Goal: Information Seeking & Learning: Learn about a topic

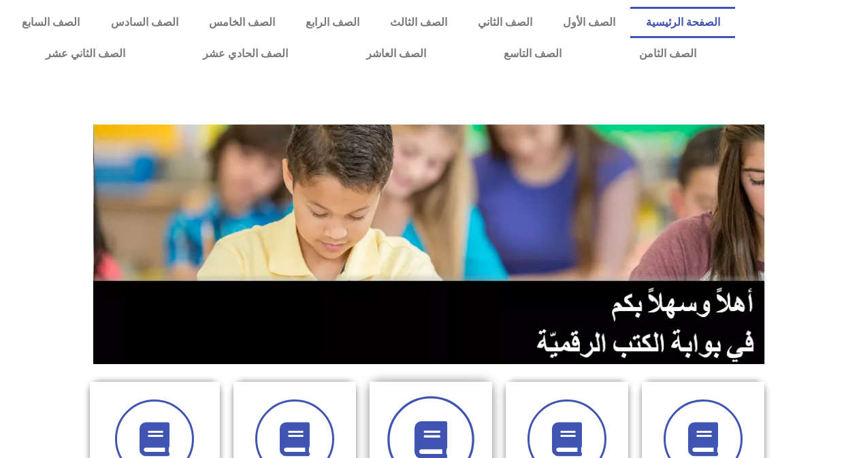
click at [450, 419] on span at bounding box center [430, 439] width 87 height 87
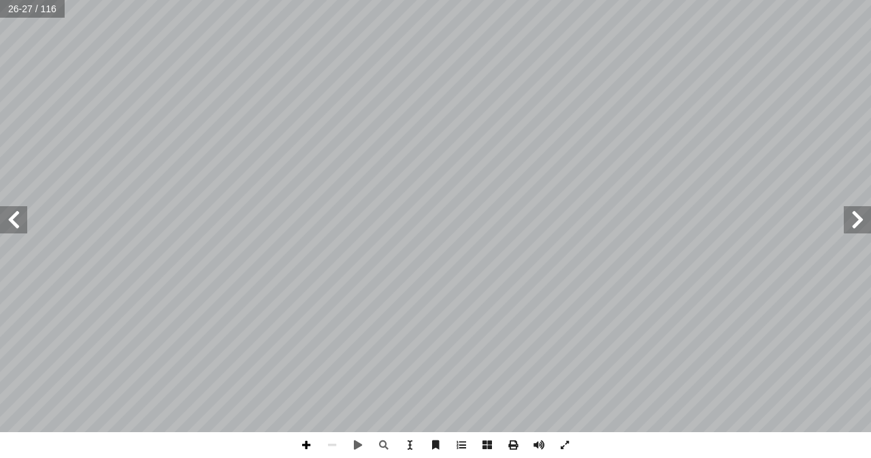
click at [305, 442] on span at bounding box center [306, 445] width 26 height 26
click at [308, 445] on span at bounding box center [306, 445] width 26 height 26
